Goal: Book appointment/travel/reservation

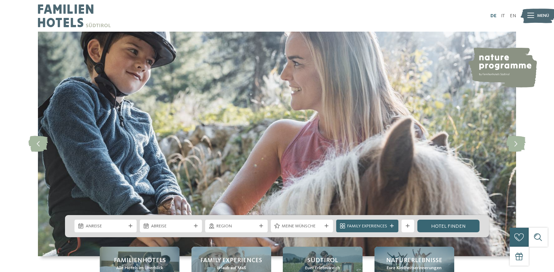
click at [493, 16] on link "DE" at bounding box center [494, 15] width 6 height 5
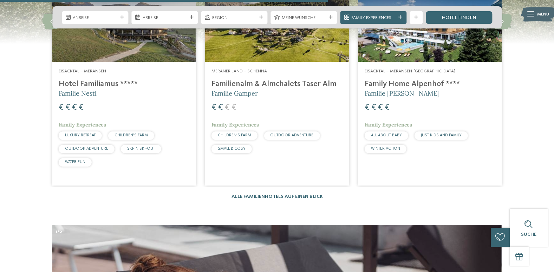
scroll to position [1677, 0]
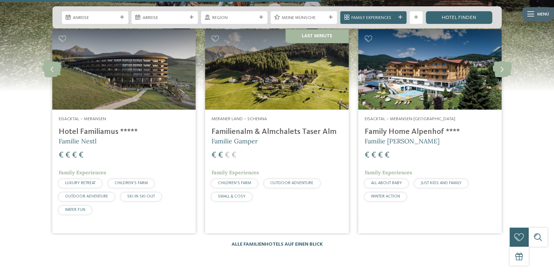
click at [270, 242] on link "Alle Familienhotels auf einen Blick" at bounding box center [277, 244] width 91 height 5
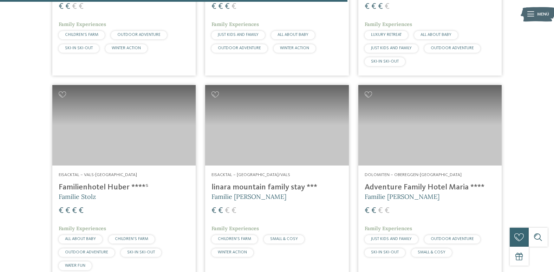
scroll to position [1351, 0]
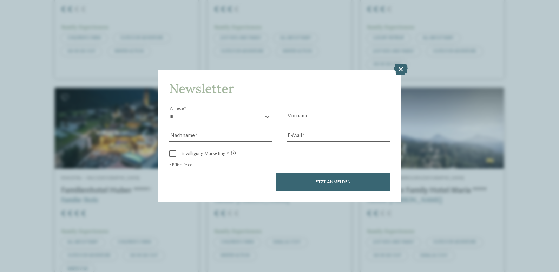
click at [403, 68] on icon at bounding box center [401, 69] width 14 height 11
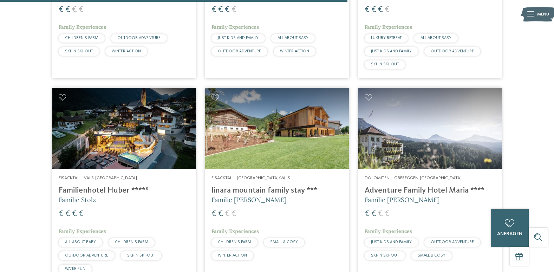
click at [123, 195] on h4 "Familienhotel Huber ****ˢ" at bounding box center [124, 190] width 131 height 9
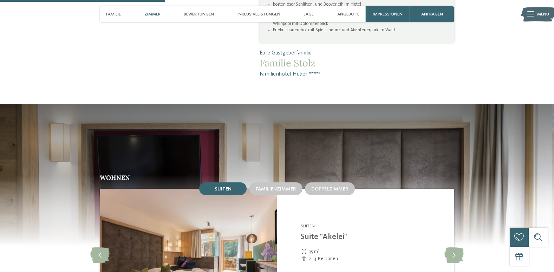
scroll to position [699, 0]
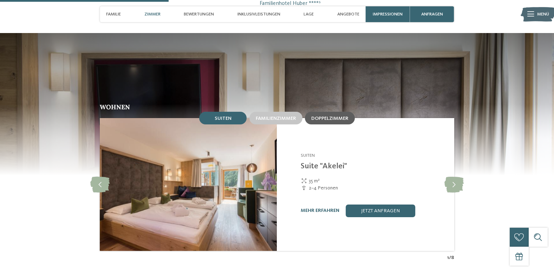
click at [341, 116] on span "Doppelzimmer" at bounding box center [329, 118] width 37 height 5
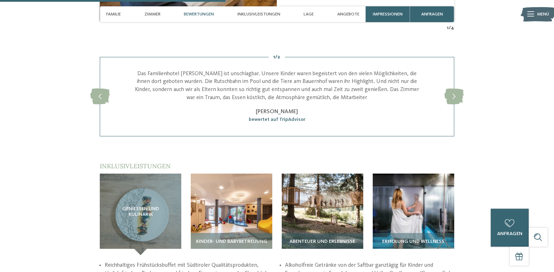
scroll to position [939, 0]
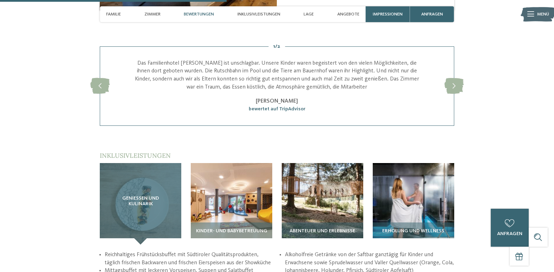
click at [145, 196] on span "Genießen und Kulinarik" at bounding box center [140, 201] width 56 height 11
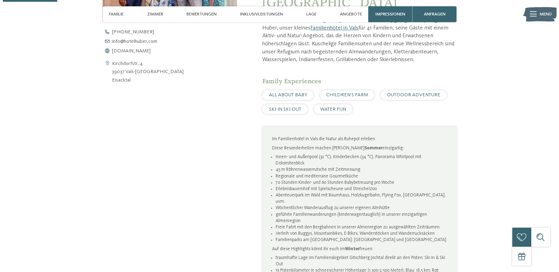
scroll to position [0, 0]
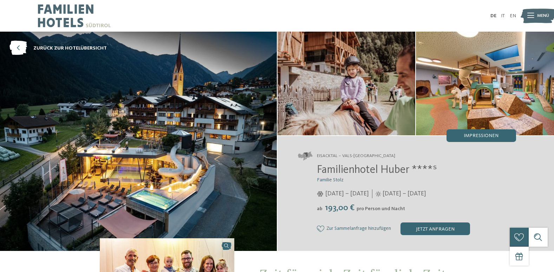
click at [530, 15] on icon at bounding box center [530, 15] width 7 height 5
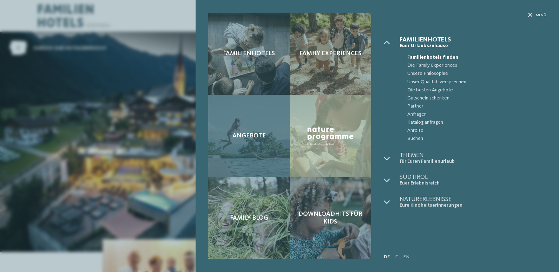
click at [253, 133] on span "Angebote" at bounding box center [249, 136] width 33 height 8
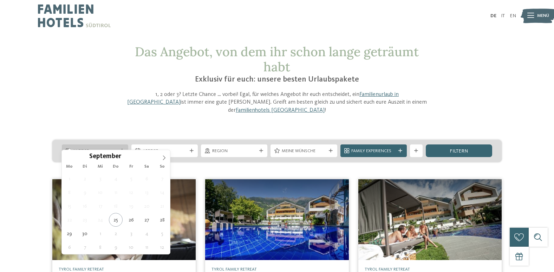
click at [121, 149] on icon at bounding box center [122, 151] width 4 height 4
click at [163, 160] on icon at bounding box center [164, 157] width 5 height 5
click at [164, 159] on icon at bounding box center [164, 157] width 5 height 5
type input "****"
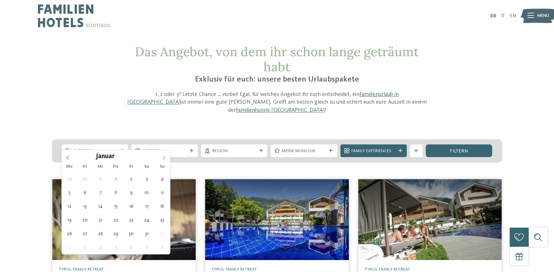
click at [163, 157] on icon at bounding box center [164, 157] width 5 height 5
type div "[DATE]"
type input "****"
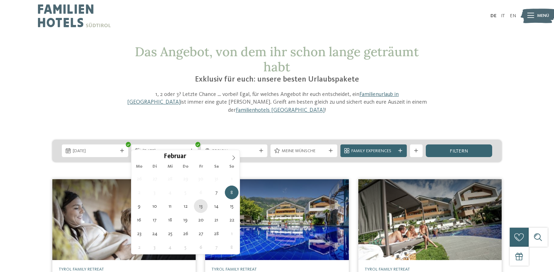
type div "[DATE]"
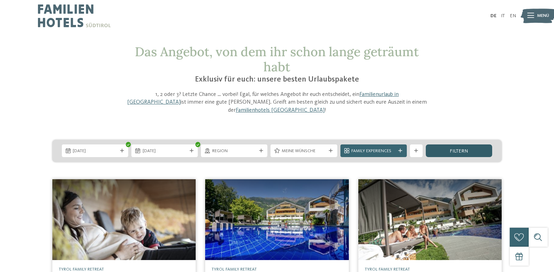
click at [481, 144] on div "filtern" at bounding box center [459, 150] width 66 height 13
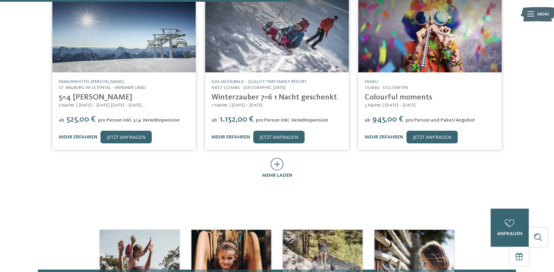
scroll to position [124, 0]
